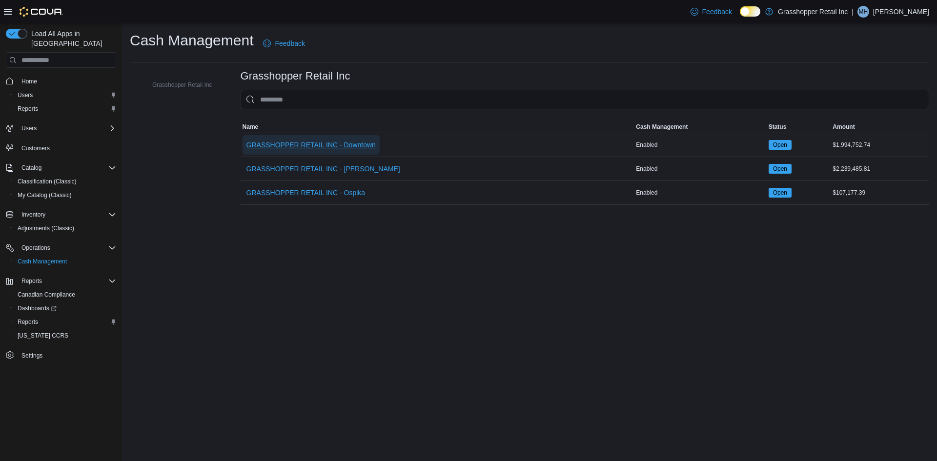
click at [338, 150] on span "GRASSHOPPER RETAIL INC - Downtown" at bounding box center [310, 145] width 129 height 20
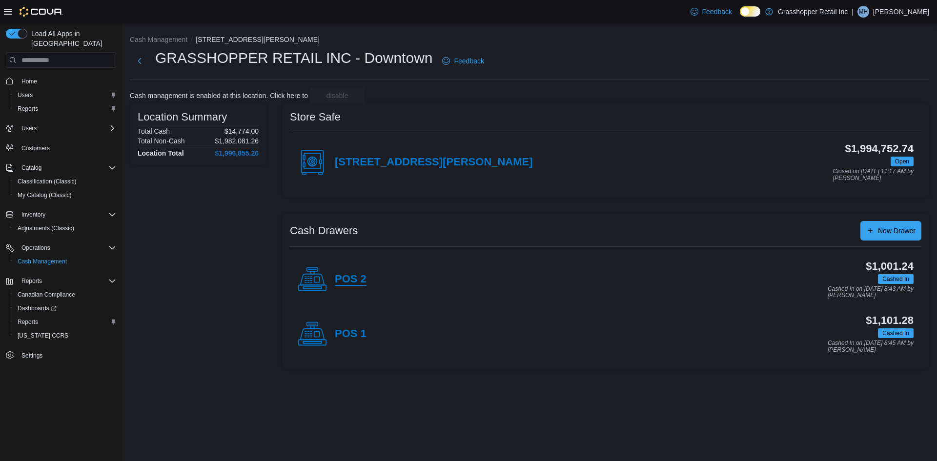
click at [356, 275] on h4 "POS 2" at bounding box center [351, 279] width 32 height 13
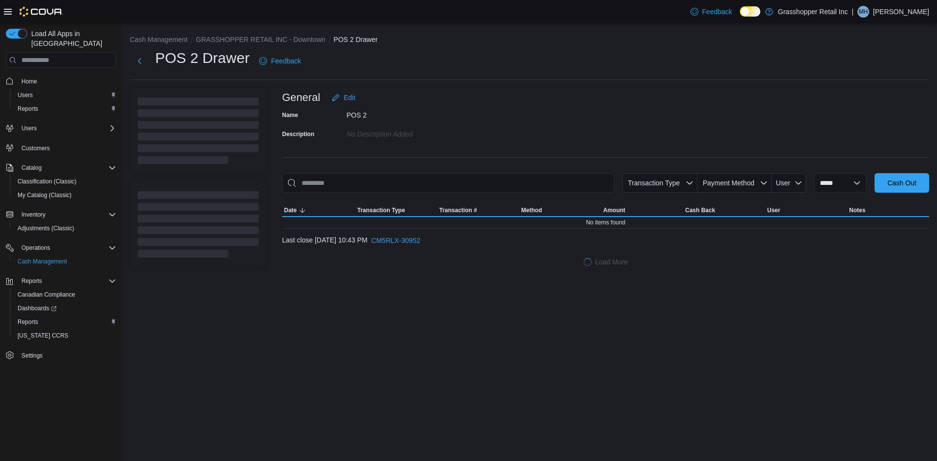
click at [355, 275] on div "**********" at bounding box center [529, 151] width 815 height 257
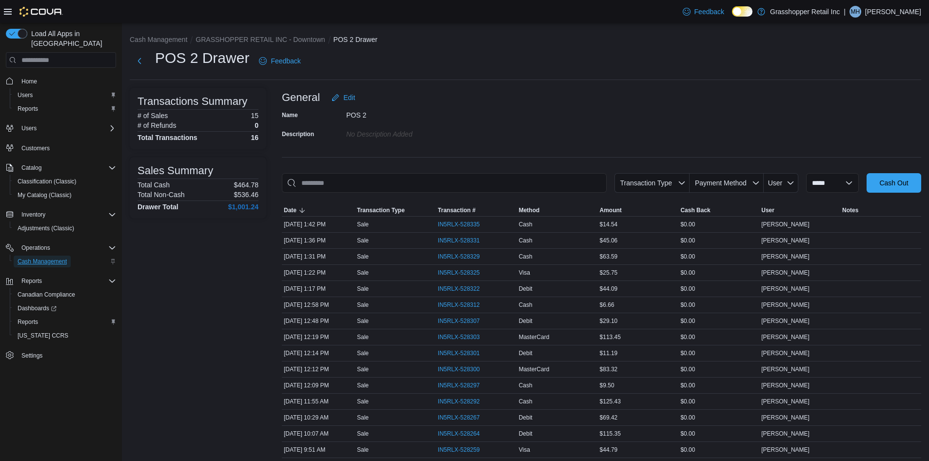
click at [60, 258] on span "Cash Management" at bounding box center [42, 262] width 49 height 8
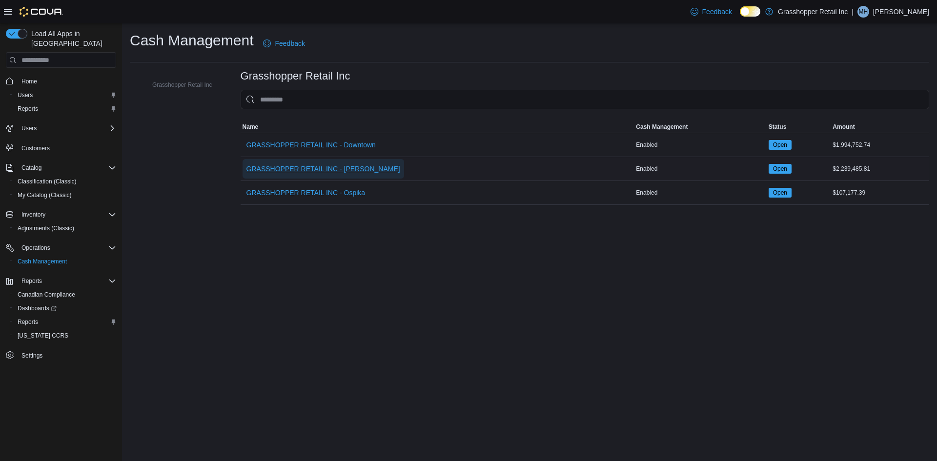
click at [291, 165] on span "GRASSHOPPER RETAIL INC - [PERSON_NAME]" at bounding box center [323, 169] width 154 height 10
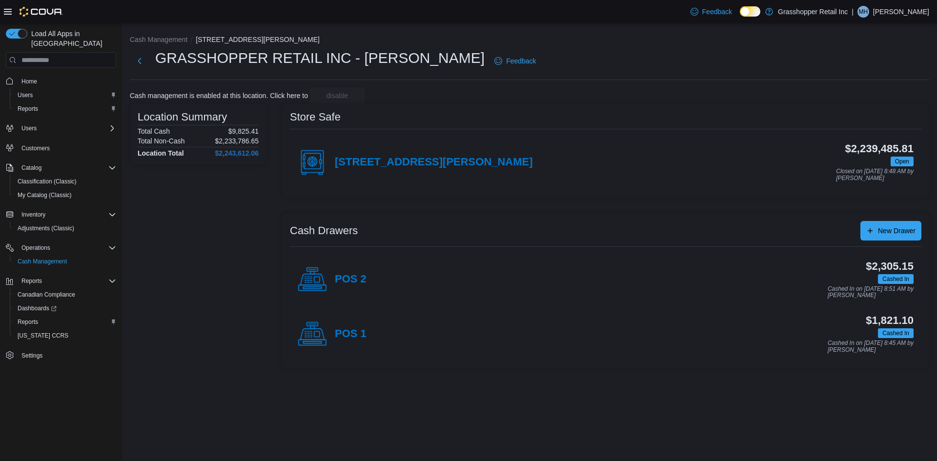
click at [351, 341] on div "POS 1" at bounding box center [332, 334] width 69 height 29
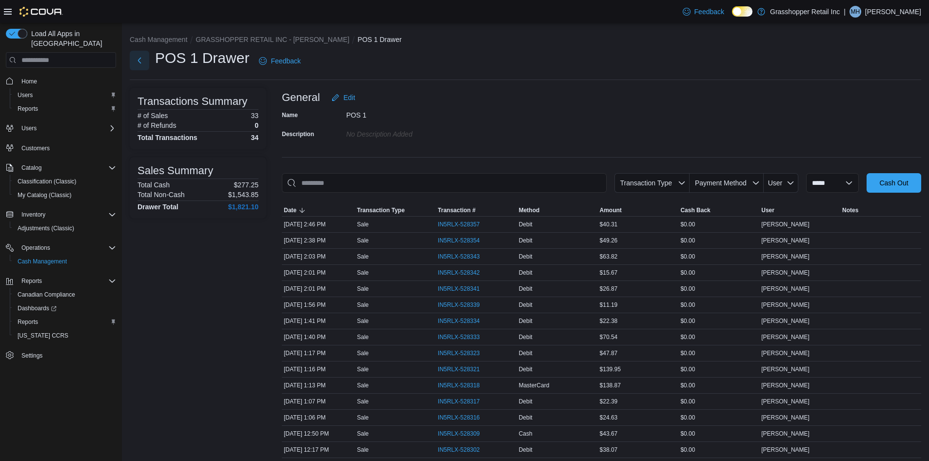
click at [144, 52] on button "Next" at bounding box center [140, 61] width 20 height 20
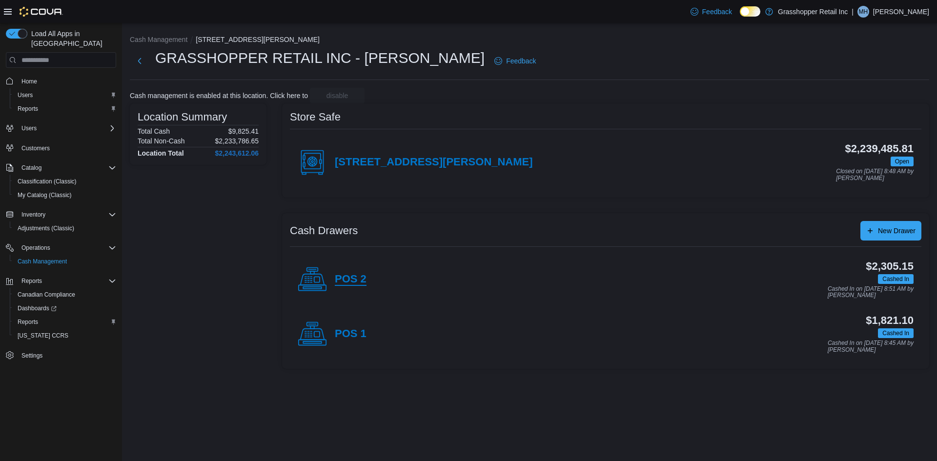
click at [357, 282] on h4 "POS 2" at bounding box center [351, 279] width 32 height 13
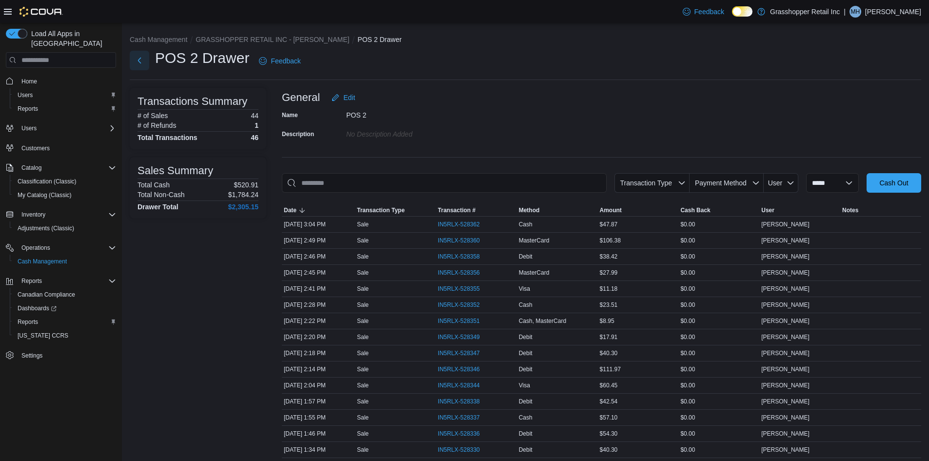
click at [141, 57] on button "Next" at bounding box center [140, 61] width 20 height 20
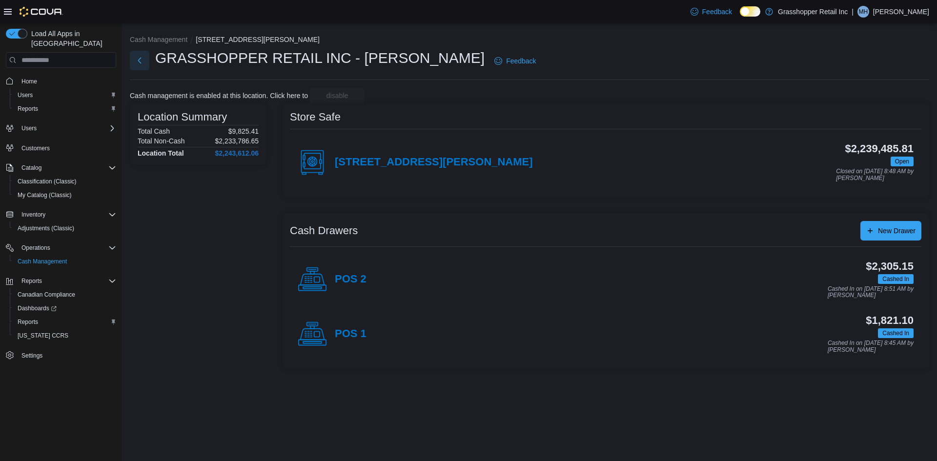
drag, startPoint x: 147, startPoint y: 54, endPoint x: 143, endPoint y: 59, distance: 5.9
click at [143, 59] on button "Next" at bounding box center [140, 61] width 20 height 20
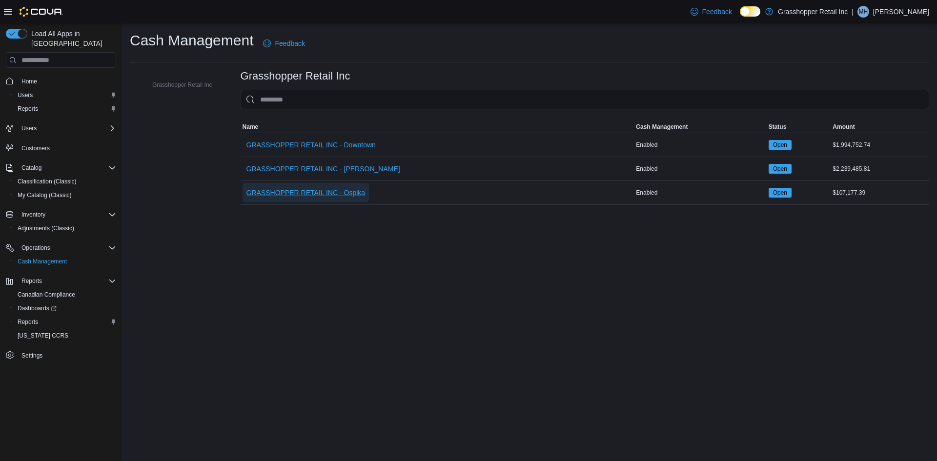
click at [317, 196] on span "GRASSHOPPER RETAIL INC - Ospika" at bounding box center [305, 193] width 119 height 10
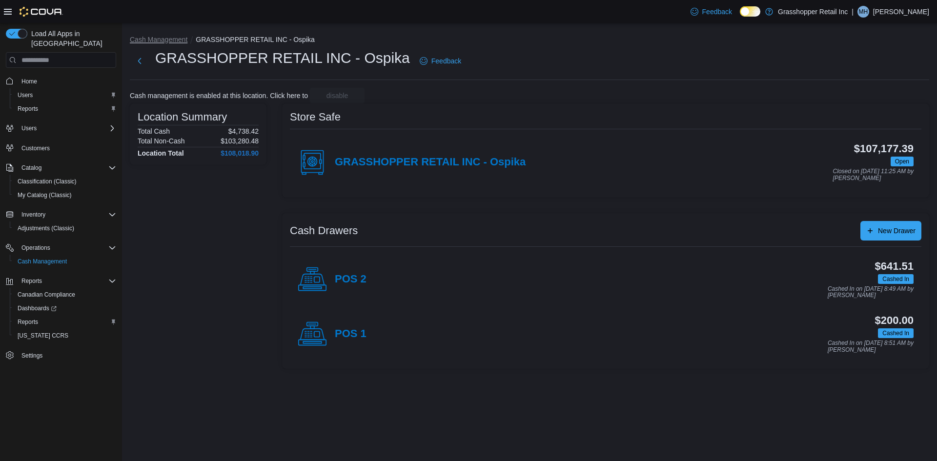
click at [170, 38] on button "Cash Management" at bounding box center [159, 40] width 58 height 8
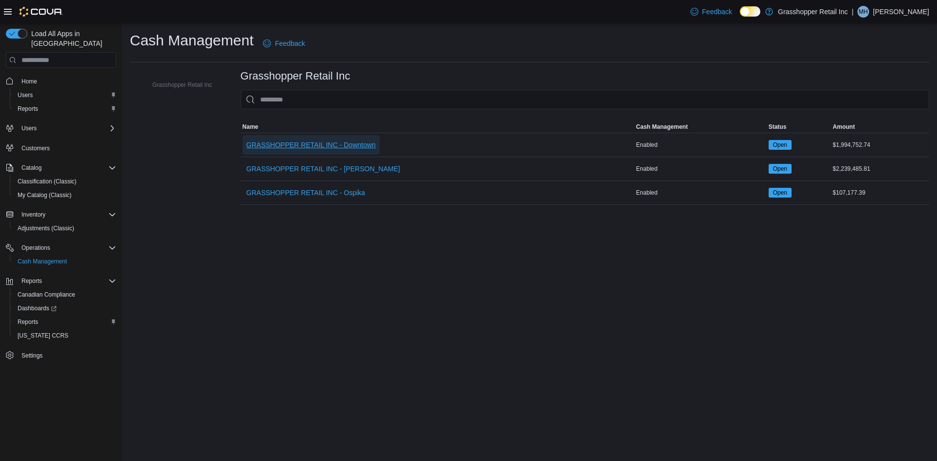
click at [357, 150] on span "GRASSHOPPER RETAIL INC - Downtown" at bounding box center [310, 145] width 129 height 20
click at [357, 150] on div "Cash Management Feedback Grasshopper Retail Inc Grasshopper Retail Inc Sorting …" at bounding box center [529, 118] width 815 height 190
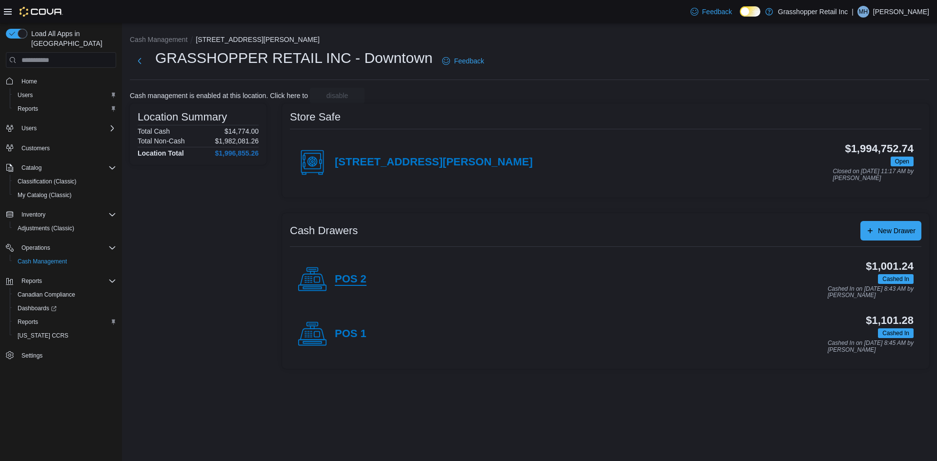
click at [355, 275] on h4 "POS 2" at bounding box center [351, 279] width 32 height 13
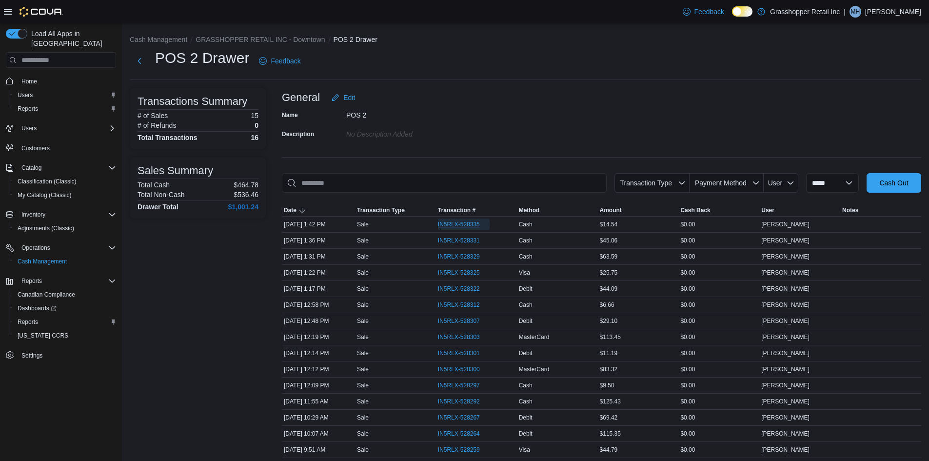
click at [469, 225] on span "IN5RLX-528335" at bounding box center [459, 225] width 42 height 8
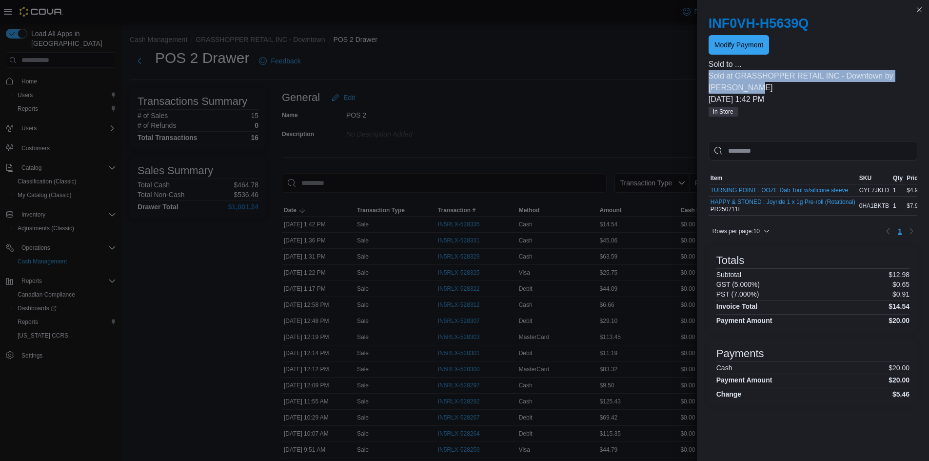
drag, startPoint x: 764, startPoint y: 99, endPoint x: 780, endPoint y: 131, distance: 36.4
click at [780, 131] on div "You are in a modal dialog. Press Escape or tap/click outside the dialog on the …" at bounding box center [813, 230] width 232 height 461
click at [916, 10] on button "Close this dialog" at bounding box center [920, 9] width 12 height 12
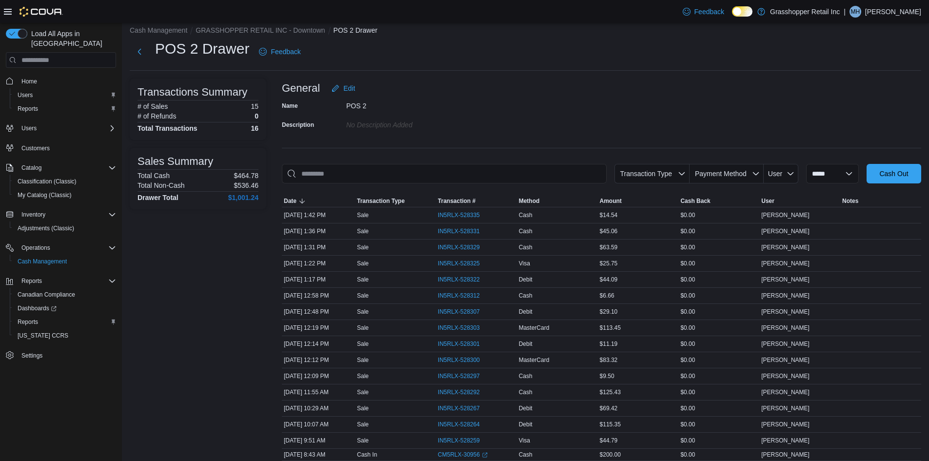
click at [543, 98] on div "Name POS 2 Description No Description added" at bounding box center [602, 115] width 640 height 34
click at [134, 48] on button "Next" at bounding box center [140, 51] width 20 height 20
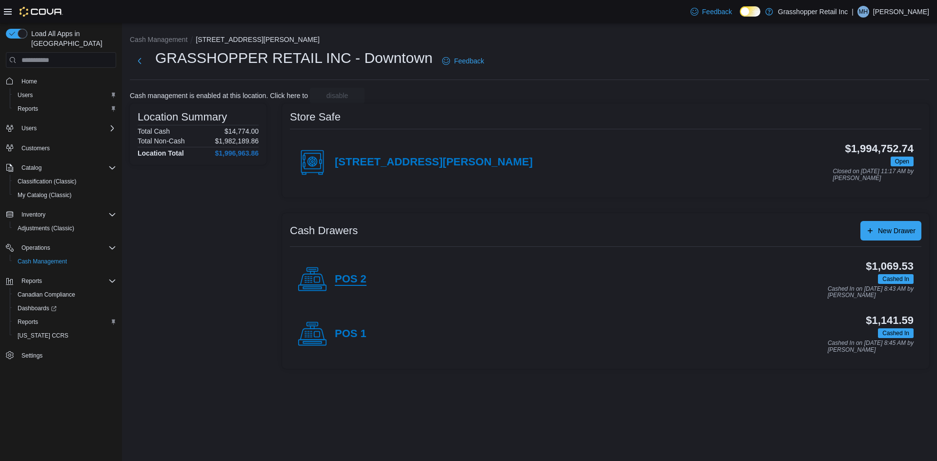
click at [344, 283] on h4 "POS 2" at bounding box center [351, 279] width 32 height 13
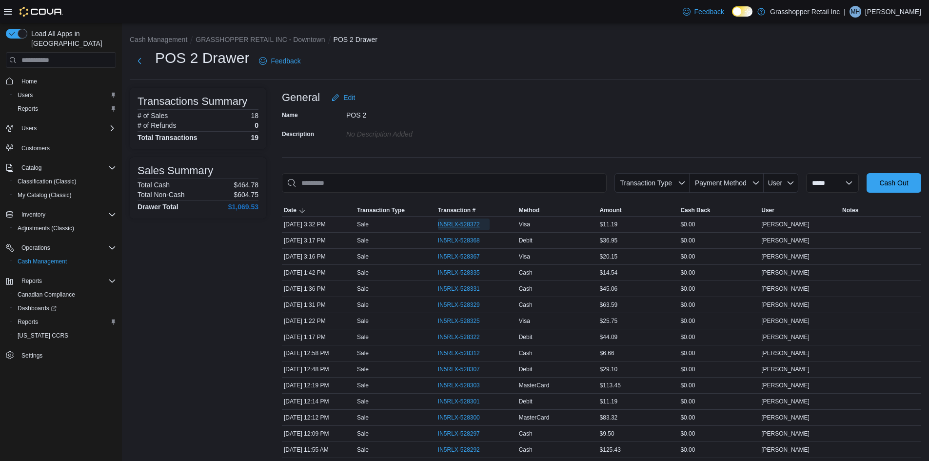
click at [449, 221] on span "IN5RLX-528372" at bounding box center [459, 225] width 42 height 8
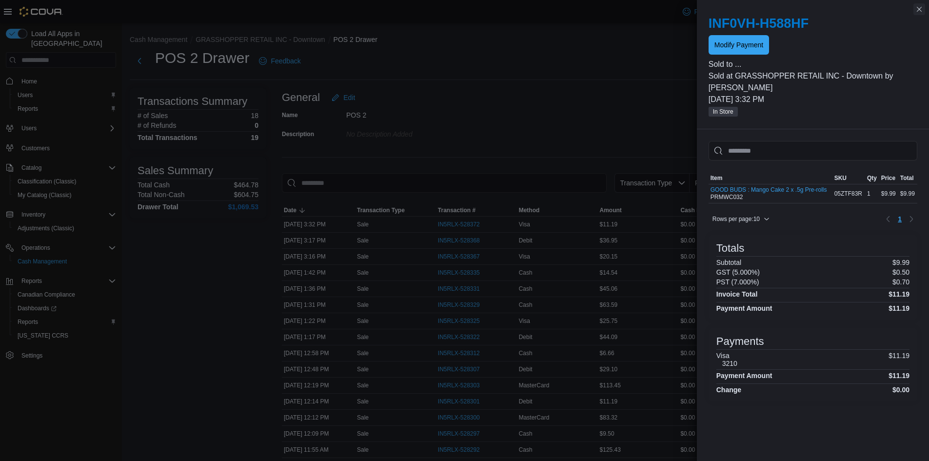
click at [921, 10] on button "Close this dialog" at bounding box center [920, 9] width 12 height 12
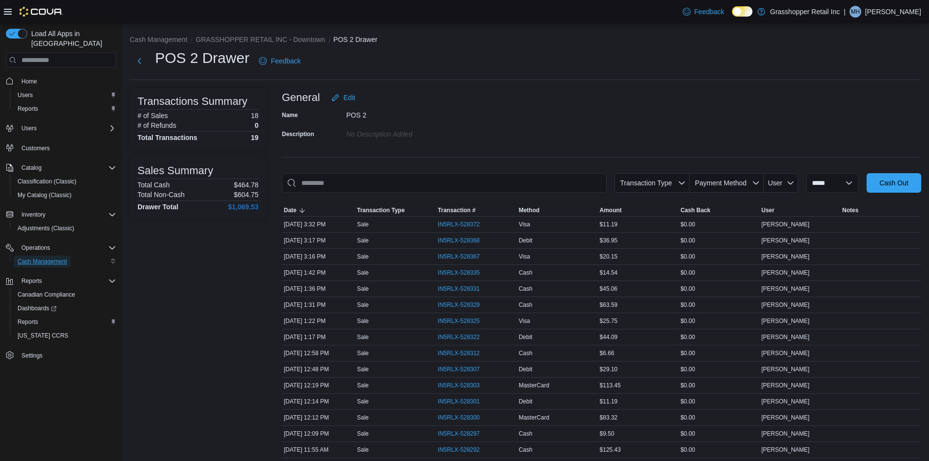
click at [43, 258] on span "Cash Management" at bounding box center [42, 262] width 49 height 8
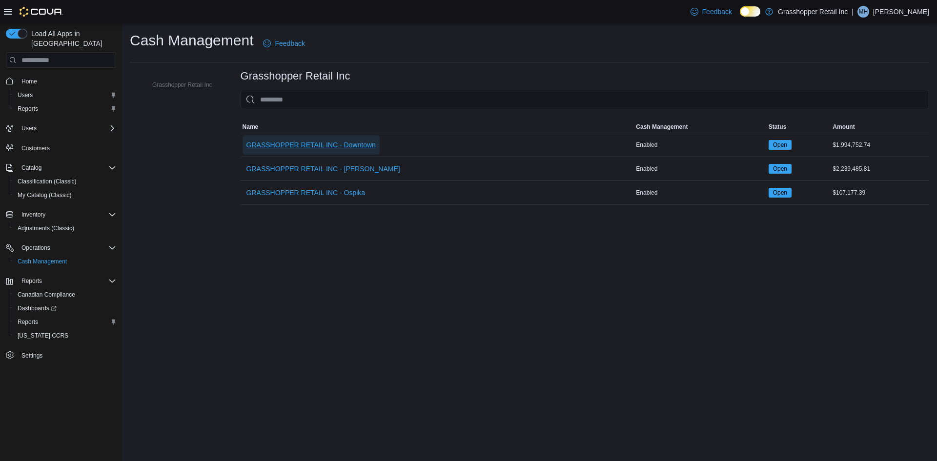
click at [329, 146] on span "GRASSHOPPER RETAIL INC - Downtown" at bounding box center [310, 145] width 129 height 10
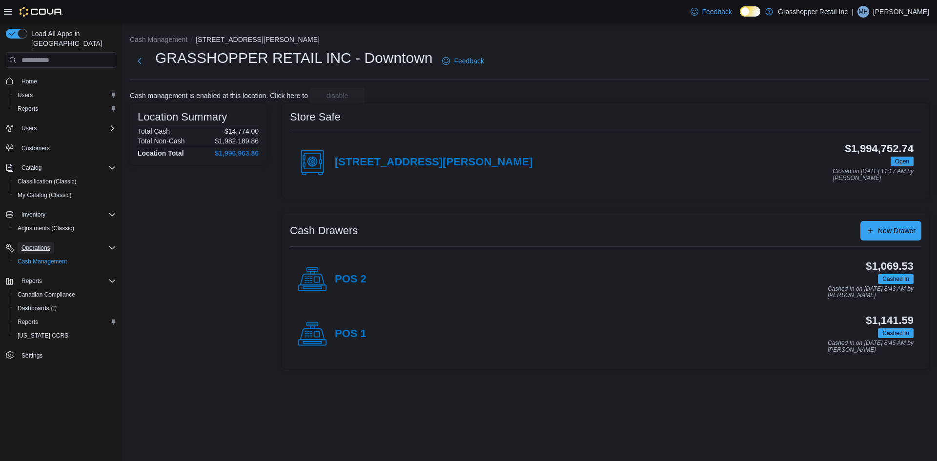
click at [54, 242] on button "Operations" at bounding box center [36, 248] width 37 height 12
click at [37, 122] on button "Users" at bounding box center [29, 128] width 23 height 12
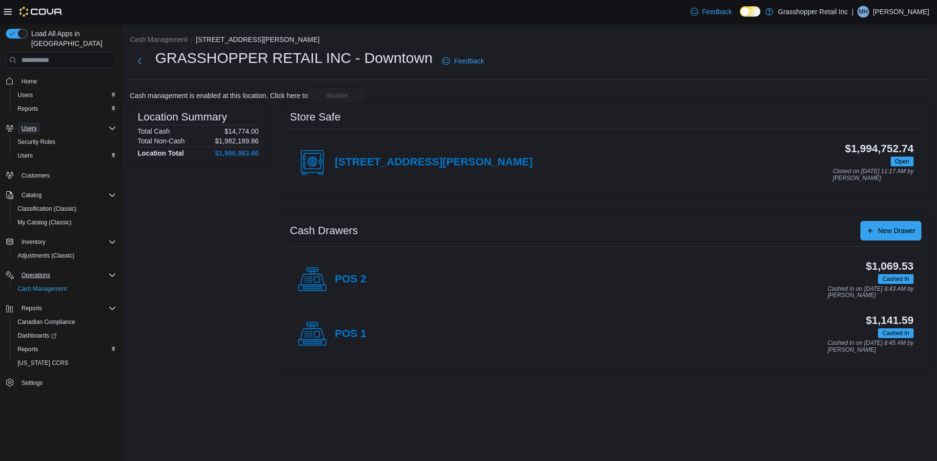
click at [37, 122] on button "Users" at bounding box center [29, 128] width 23 height 12
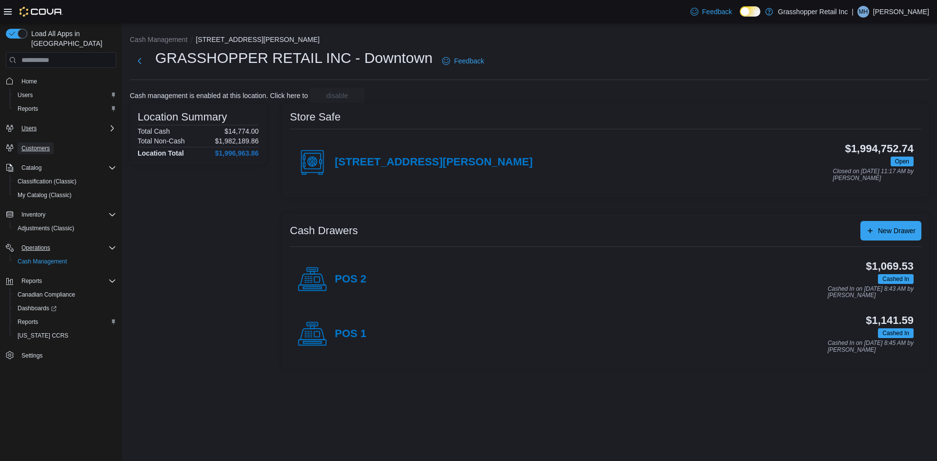
click at [37, 144] on span "Customers" at bounding box center [35, 148] width 28 height 8
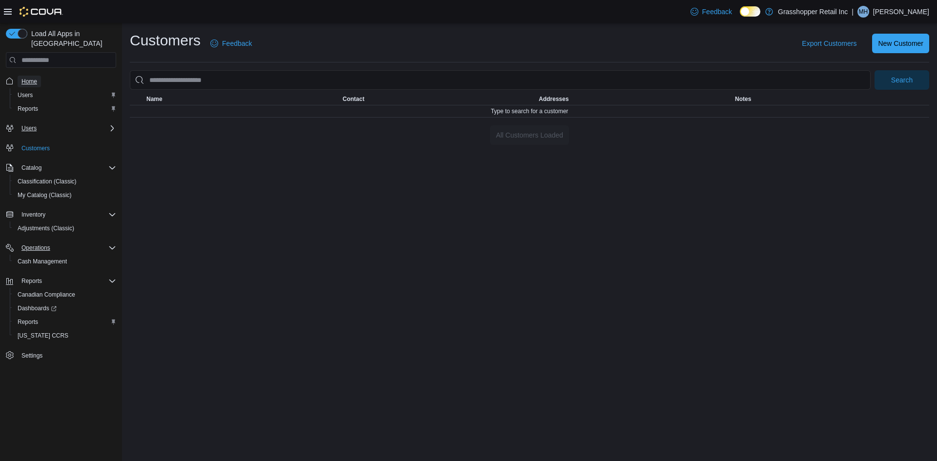
click at [31, 78] on span "Home" at bounding box center [29, 82] width 16 height 8
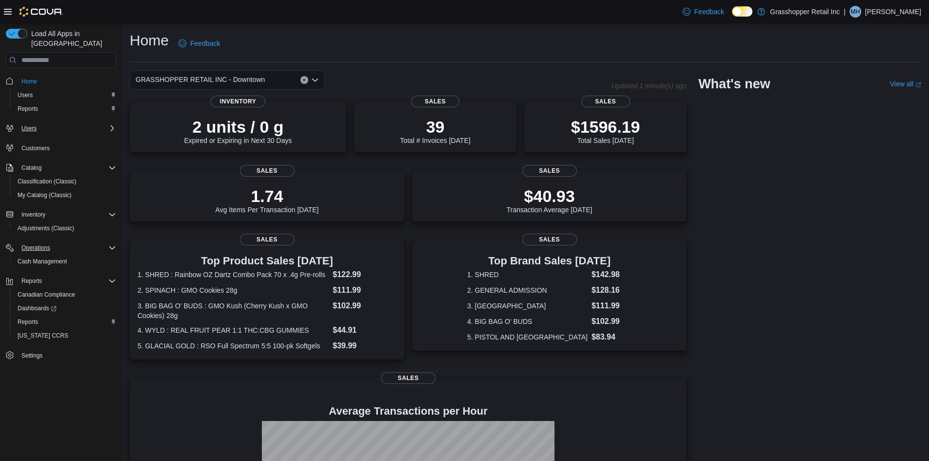
click at [270, 81] on div "GRASSHOPPER RETAIL INC - Downtown" at bounding box center [227, 80] width 195 height 20
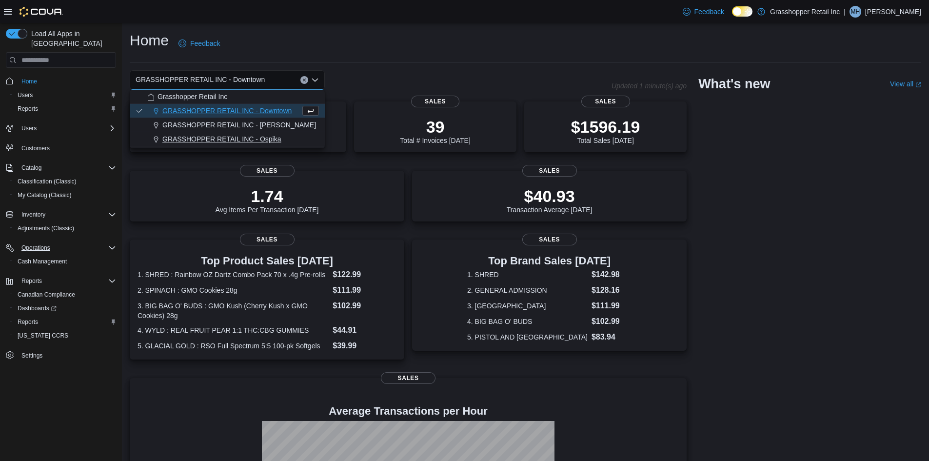
click at [242, 140] on span "GRASSHOPPER RETAIL INC - Ospika" at bounding box center [221, 139] width 119 height 10
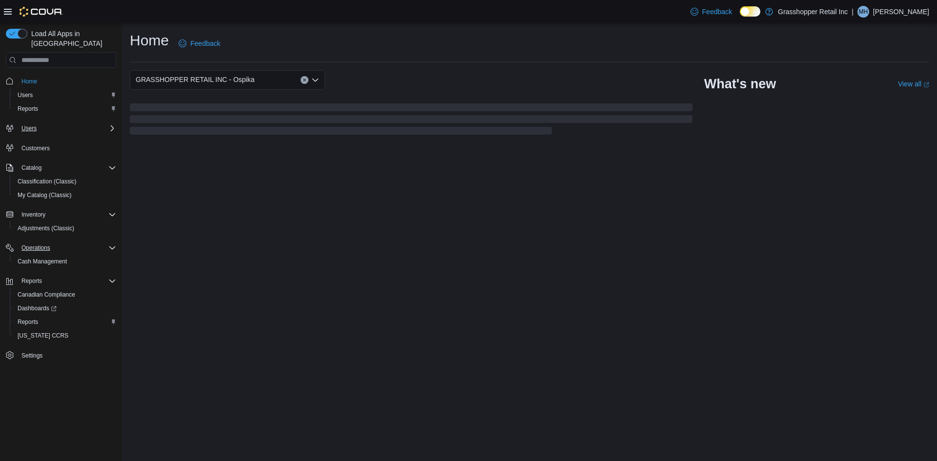
click at [242, 140] on div "Home Feedback GRASSHOPPER RETAIL INC - Ospika What's new View all (opens in a n…" at bounding box center [529, 83] width 815 height 121
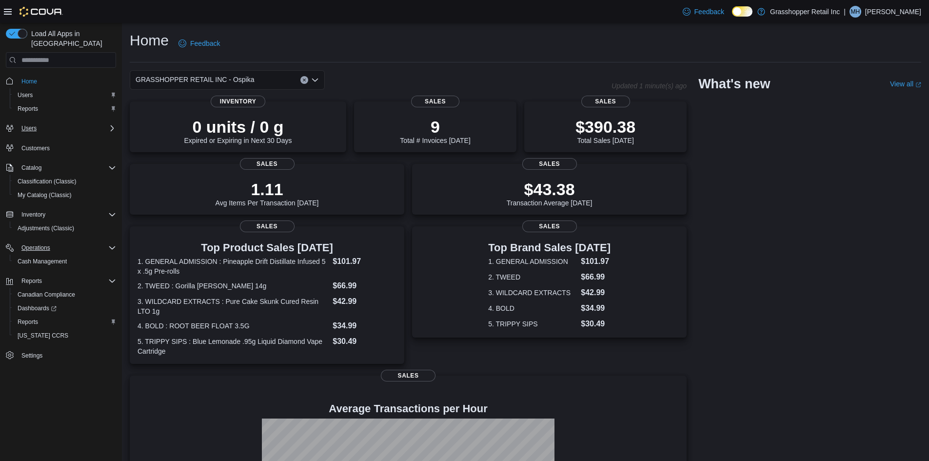
click at [400, 47] on div "Home Feedback" at bounding box center [526, 43] width 792 height 25
click at [314, 75] on div "GRASSHOPPER RETAIL INC - Ospika" at bounding box center [227, 80] width 195 height 20
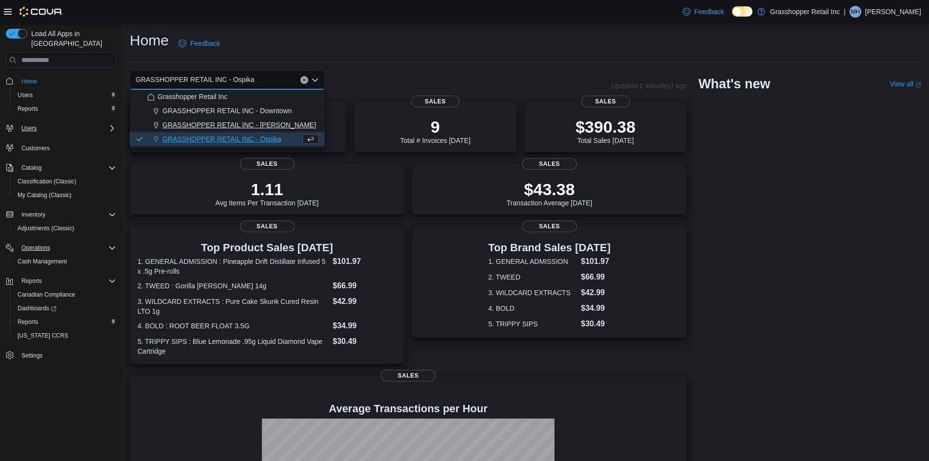
click at [213, 123] on span "GRASSHOPPER RETAIL INC - [PERSON_NAME]" at bounding box center [239, 125] width 154 height 10
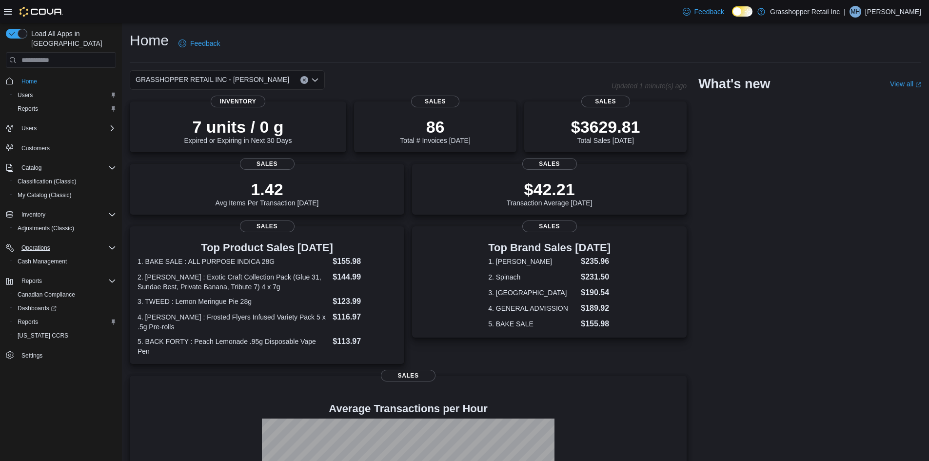
click at [315, 79] on icon "Open list of options" at bounding box center [315, 80] width 8 height 8
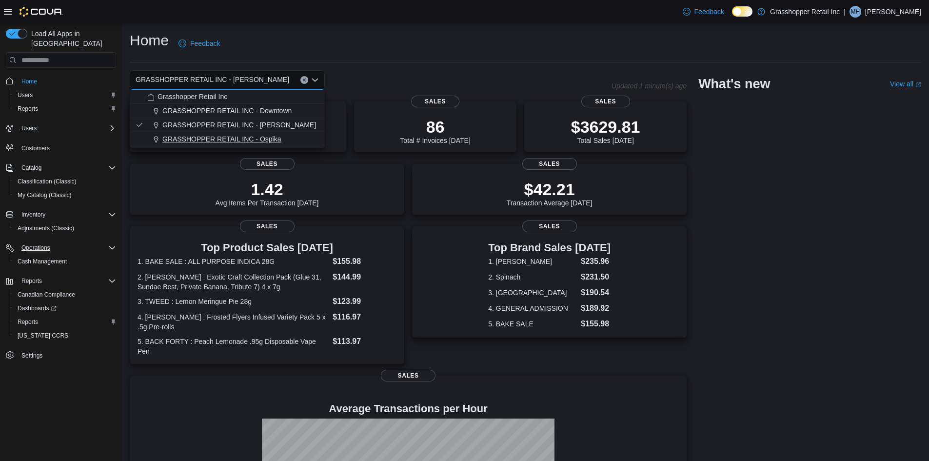
click at [250, 138] on span "GRASSHOPPER RETAIL INC - Ospika" at bounding box center [221, 139] width 119 height 10
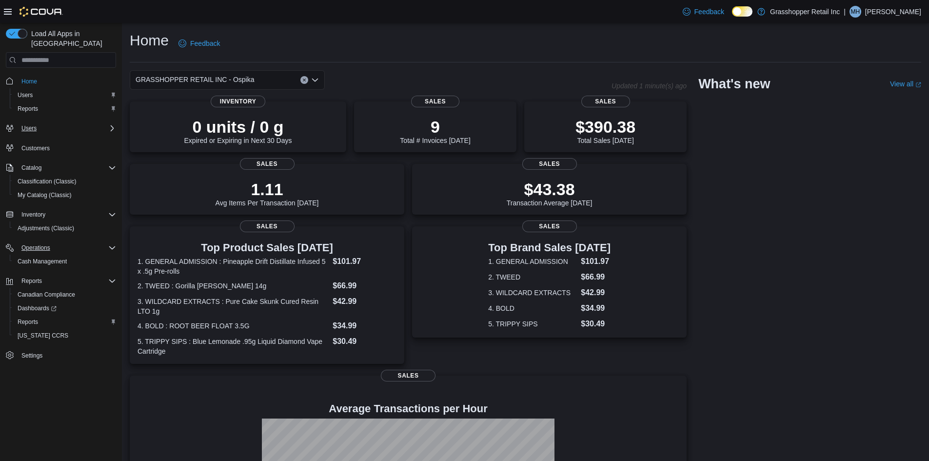
click at [310, 78] on div "GRASSHOPPER RETAIL INC - Ospika" at bounding box center [227, 80] width 195 height 20
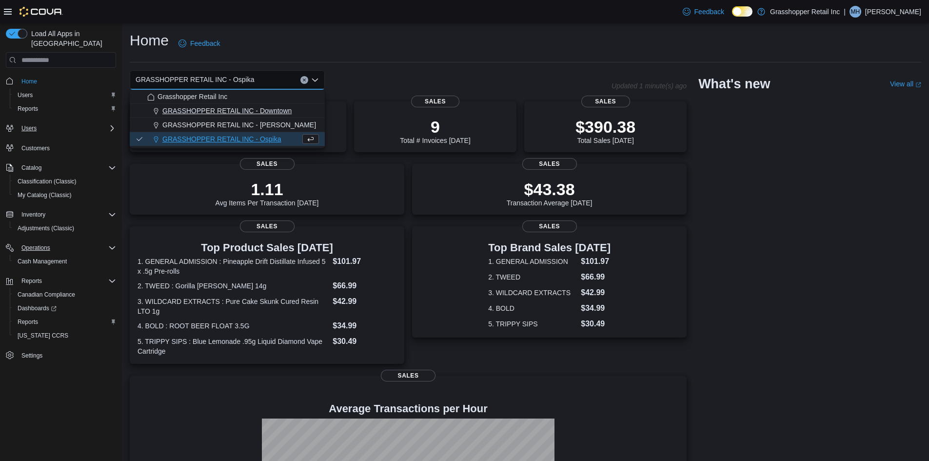
click at [271, 106] on span "GRASSHOPPER RETAIL INC - Downtown" at bounding box center [226, 111] width 129 height 10
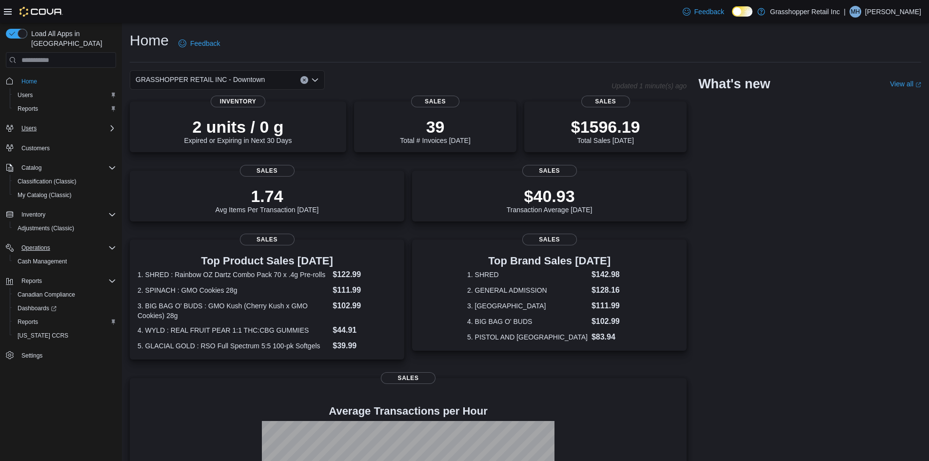
click at [317, 82] on icon "Open list of options" at bounding box center [315, 80] width 8 height 8
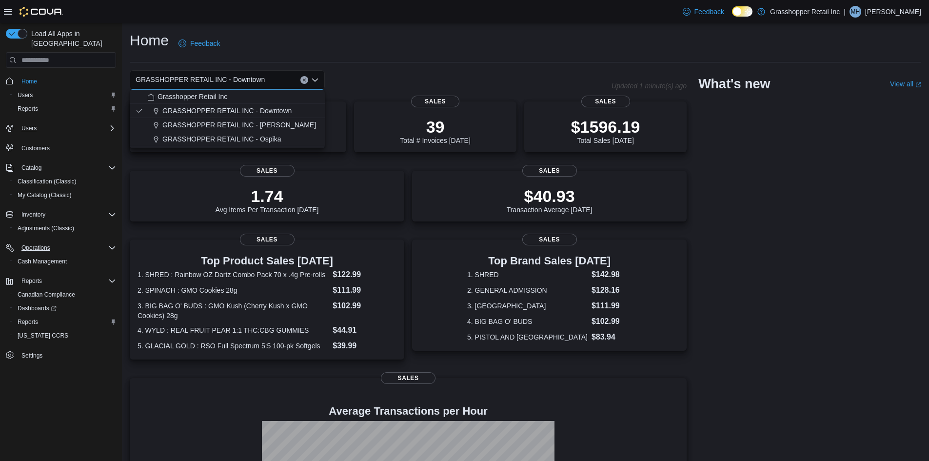
click at [317, 82] on icon "Close list of options" at bounding box center [315, 80] width 8 height 8
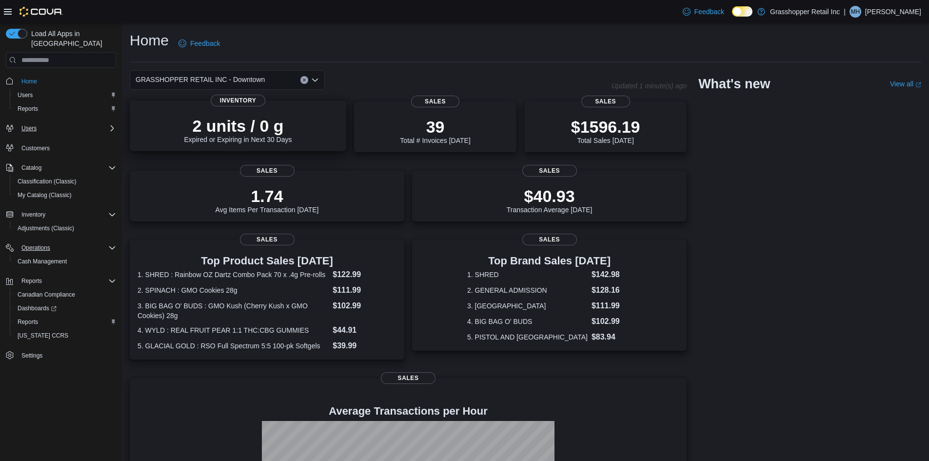
click at [237, 129] on p "2 units / 0 g" at bounding box center [238, 126] width 108 height 20
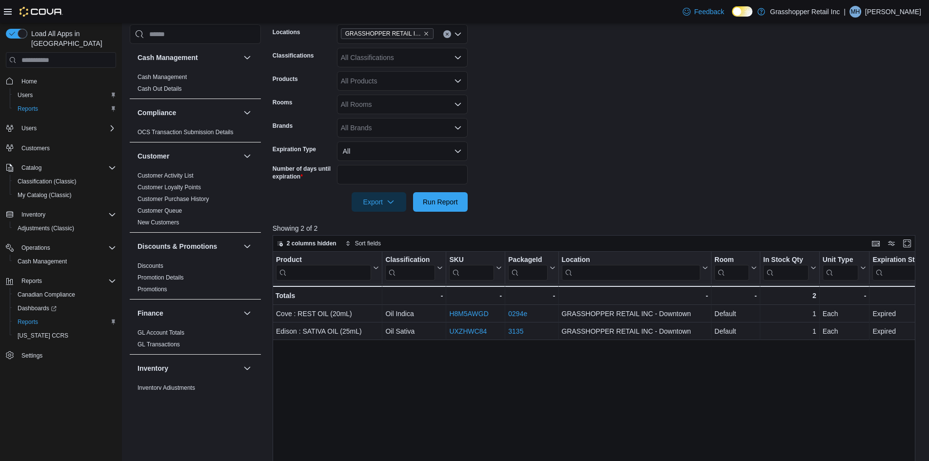
scroll to position [195, 0]
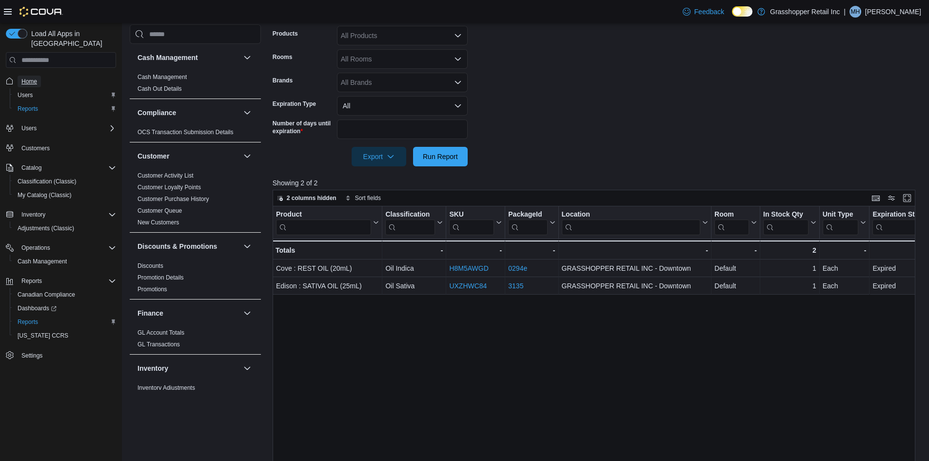
click at [37, 78] on span "Home" at bounding box center [29, 82] width 16 height 8
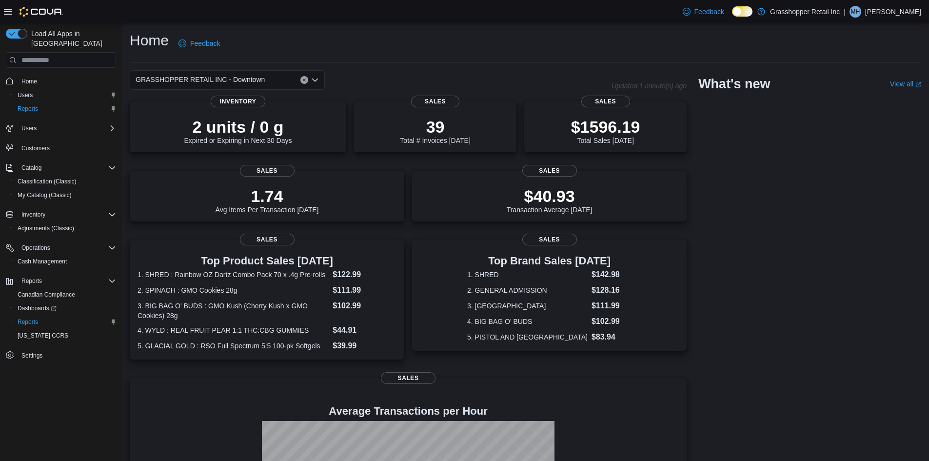
click at [274, 77] on div "GRASSHOPPER RETAIL INC - Downtown" at bounding box center [227, 80] width 195 height 20
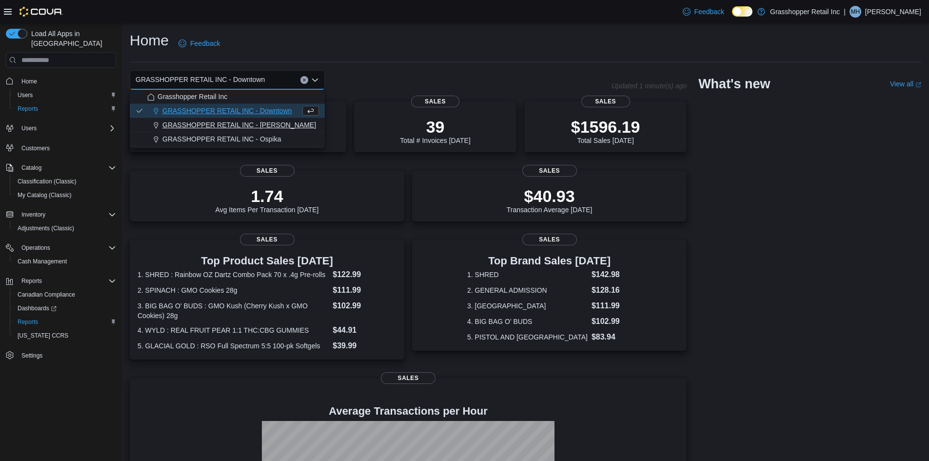
click at [254, 122] on span "GRASSHOPPER RETAIL INC - [PERSON_NAME]" at bounding box center [239, 125] width 154 height 10
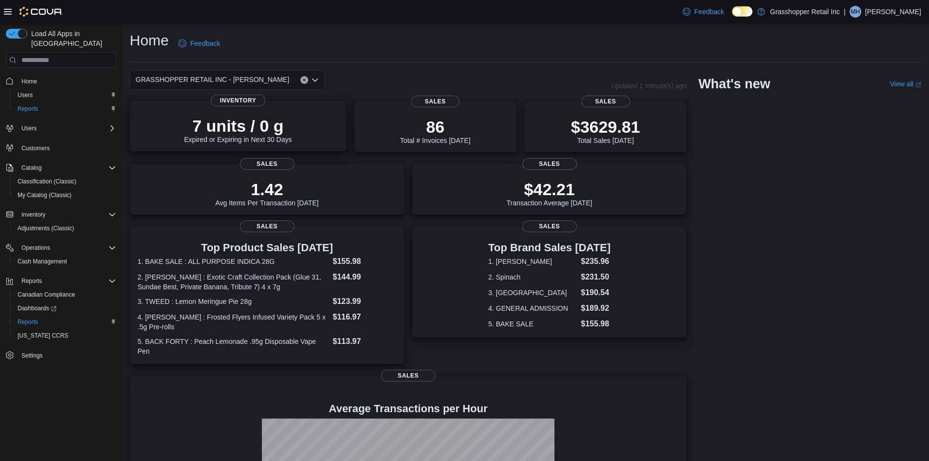
click at [233, 129] on p "7 units / 0 g" at bounding box center [238, 126] width 108 height 20
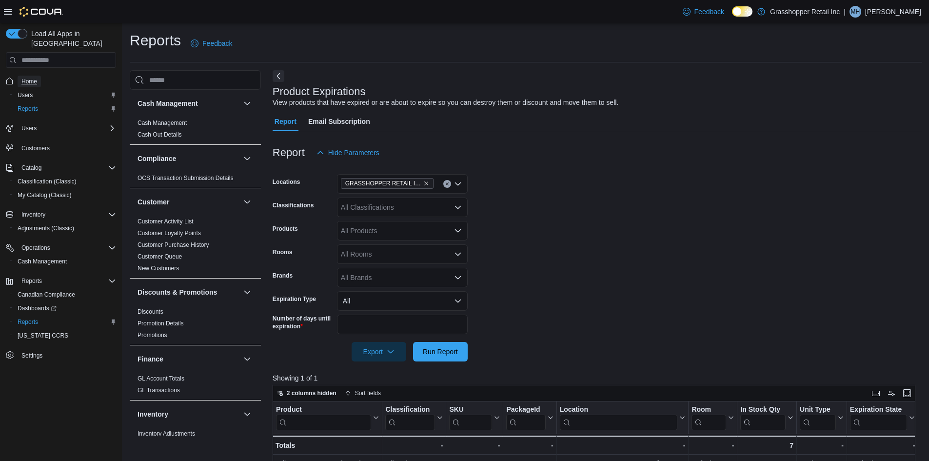
click at [40, 76] on link "Home" at bounding box center [29, 82] width 23 height 12
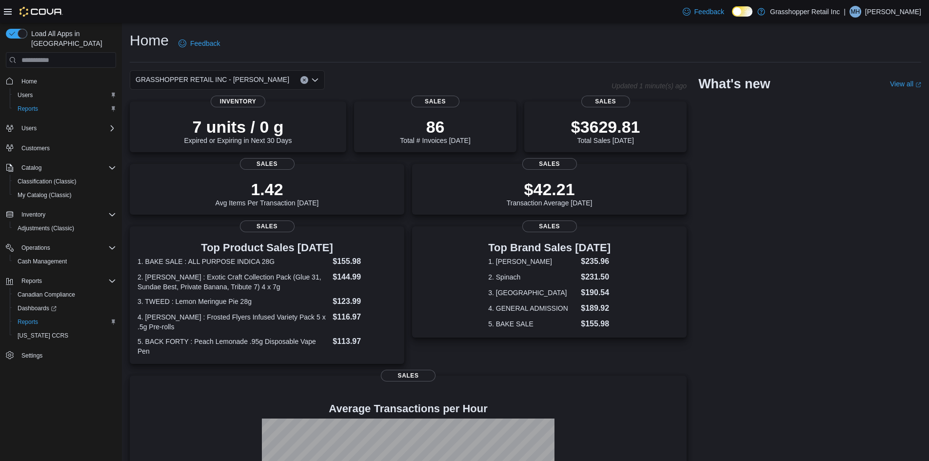
click at [274, 87] on div "GRASSHOPPER RETAIL INC - Hart" at bounding box center [227, 80] width 195 height 20
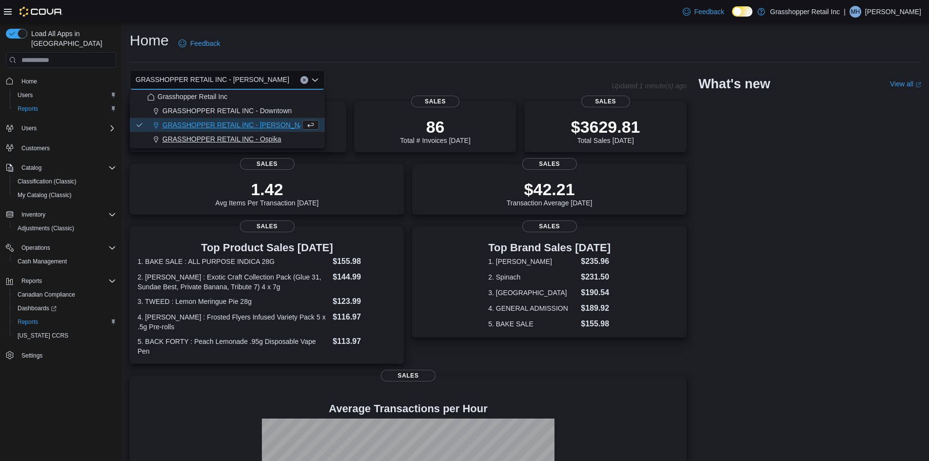
click at [268, 136] on span "GRASSHOPPER RETAIL INC - Ospika" at bounding box center [221, 139] width 119 height 10
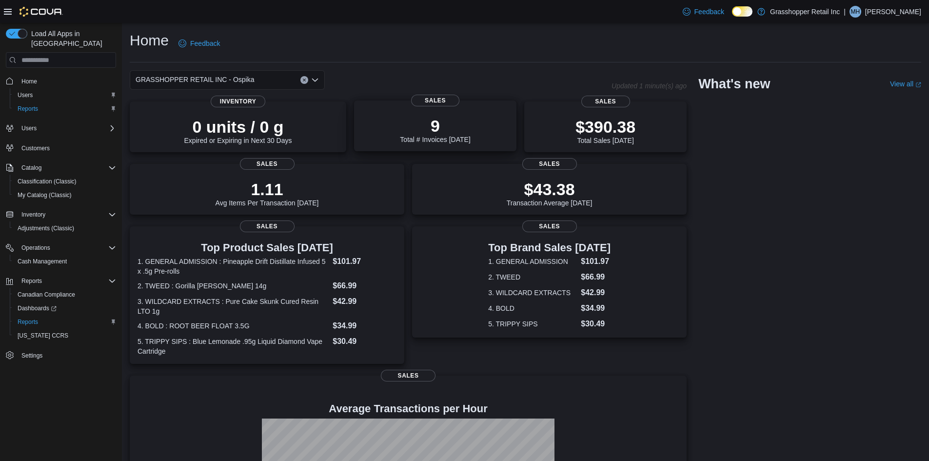
click at [482, 133] on div "9 Total # Invoices Today" at bounding box center [435, 127] width 147 height 31
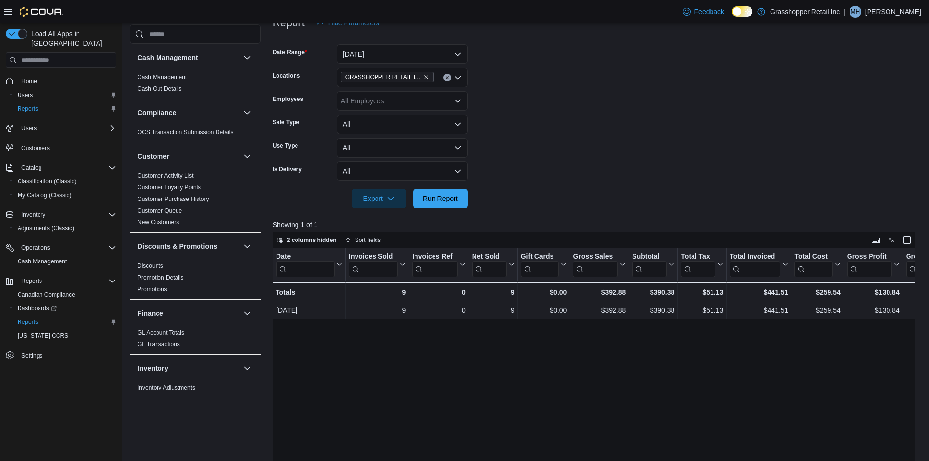
scroll to position [33, 0]
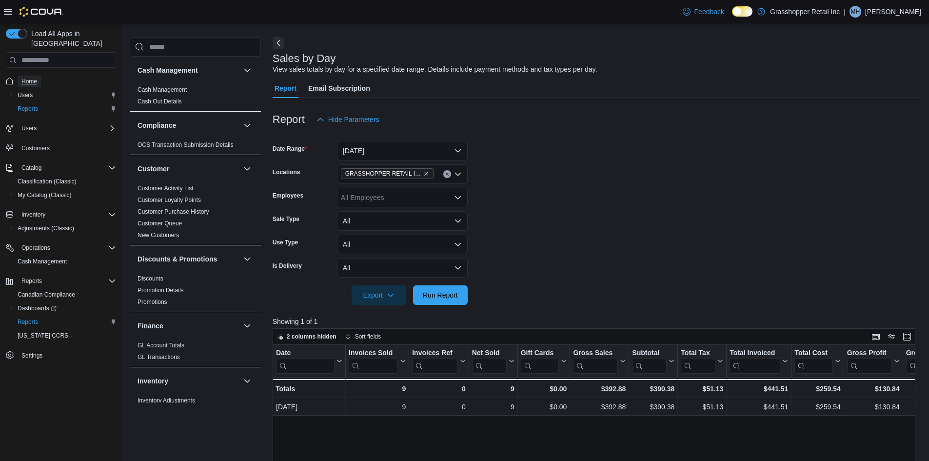
click at [34, 78] on span "Home" at bounding box center [29, 82] width 16 height 8
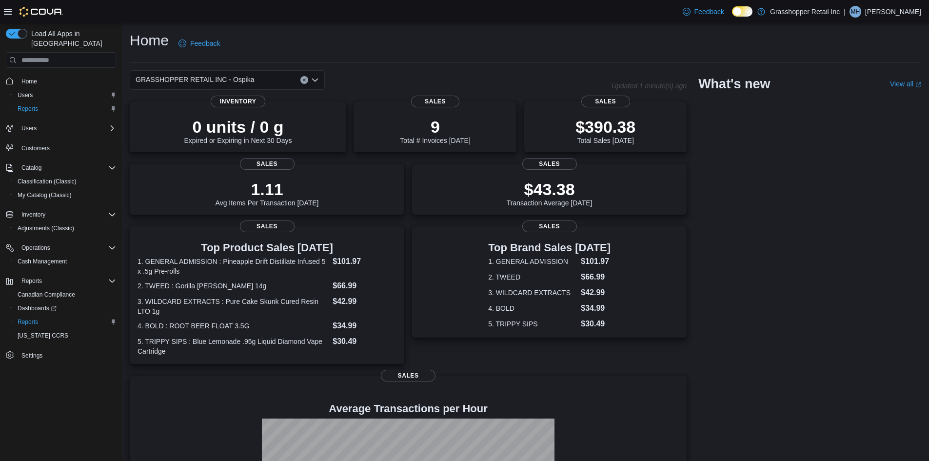
click at [265, 78] on div "GRASSHOPPER RETAIL INC - Ospika" at bounding box center [227, 80] width 195 height 20
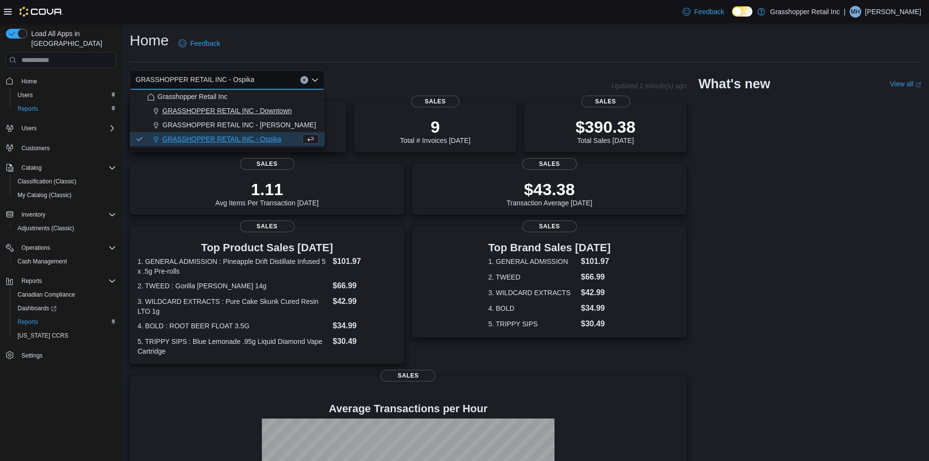
click at [262, 106] on span "GRASSHOPPER RETAIL INC - Downtown" at bounding box center [226, 111] width 129 height 10
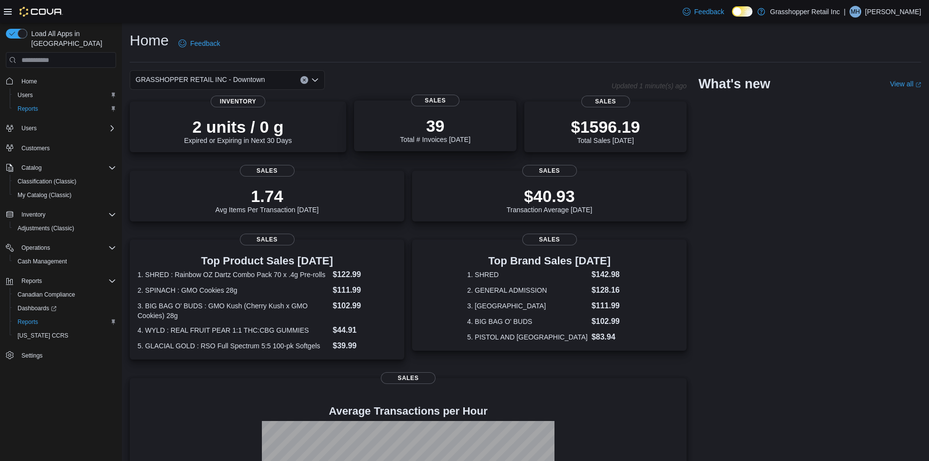
click at [447, 115] on div "39 Total # Invoices Today" at bounding box center [435, 127] width 147 height 31
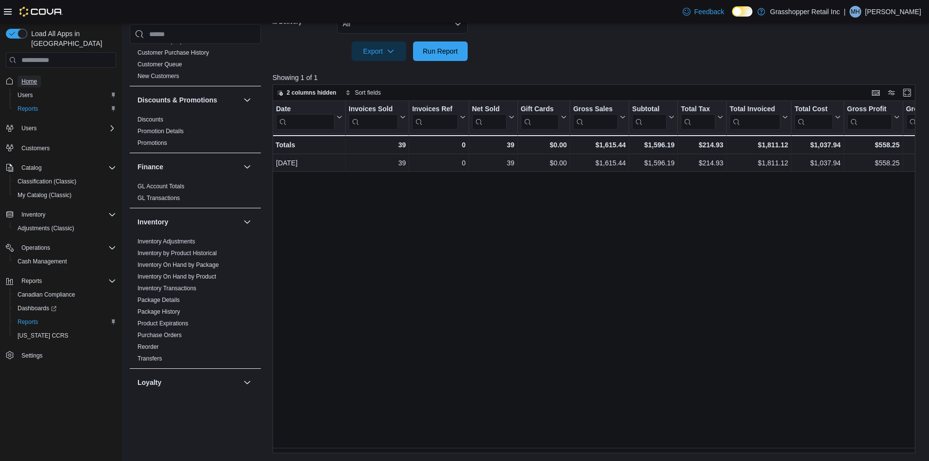
click at [33, 78] on span "Home" at bounding box center [29, 82] width 16 height 8
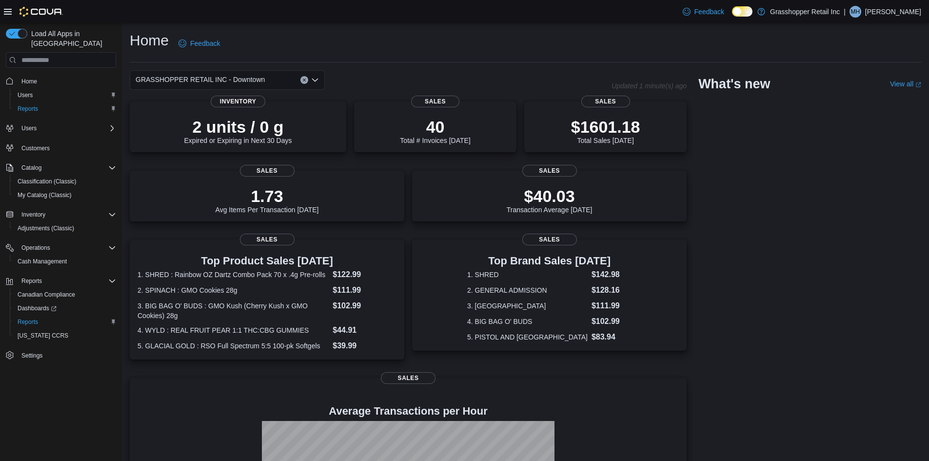
click at [282, 80] on div "GRASSHOPPER RETAIL INC - Downtown" at bounding box center [227, 80] width 195 height 20
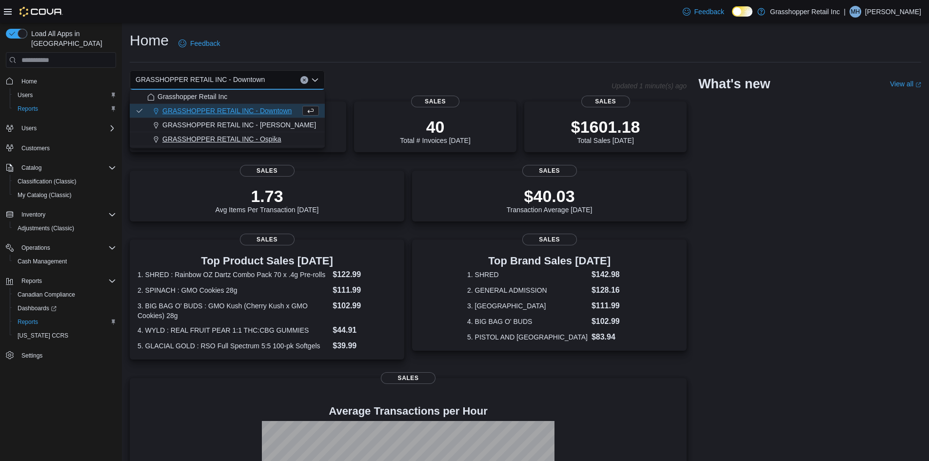
click at [242, 135] on span "GRASSHOPPER RETAIL INC - Ospika" at bounding box center [221, 139] width 119 height 10
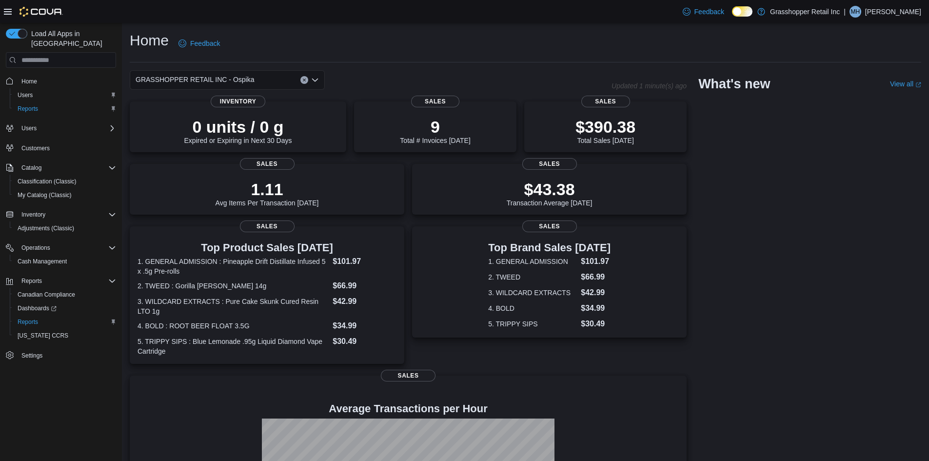
click at [262, 81] on div "GRASSHOPPER RETAIL INC - Ospika" at bounding box center [227, 80] width 195 height 20
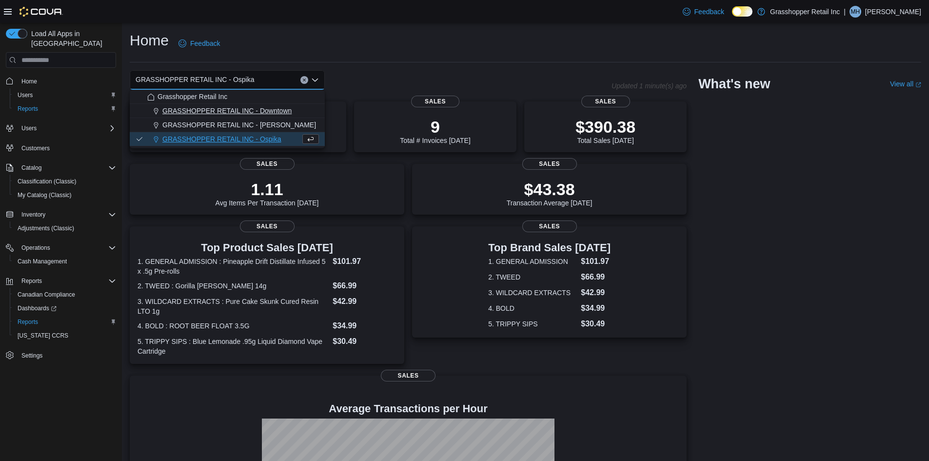
click at [246, 116] on button "GRASSHOPPER RETAIL INC - Downtown" at bounding box center [227, 111] width 195 height 14
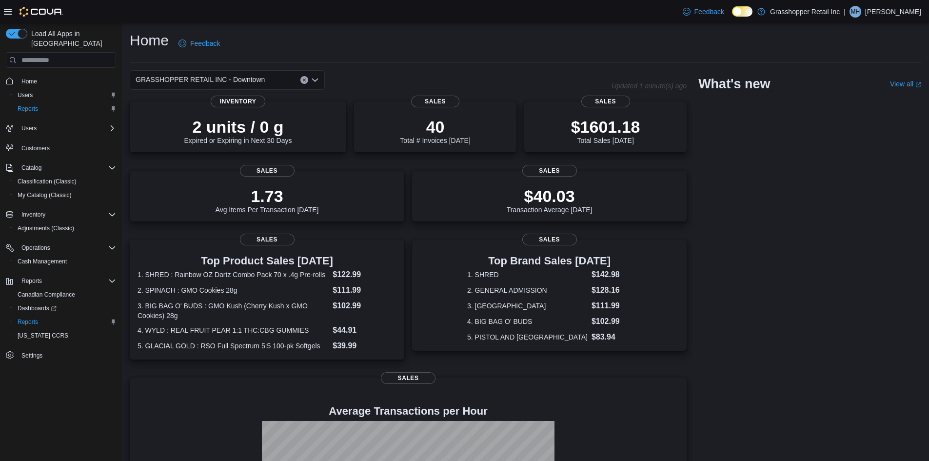
click at [524, 48] on div "Home Feedback" at bounding box center [526, 43] width 792 height 25
click at [903, 5] on div "Feedback Dark Mode Grasshopper Retail Inc | MH [PERSON_NAME]" at bounding box center [800, 12] width 242 height 20
click at [900, 16] on p "[PERSON_NAME]" at bounding box center [894, 12] width 56 height 12
click at [865, 95] on span "Sign Out" at bounding box center [859, 96] width 26 height 10
